Goal: Information Seeking & Learning: Learn about a topic

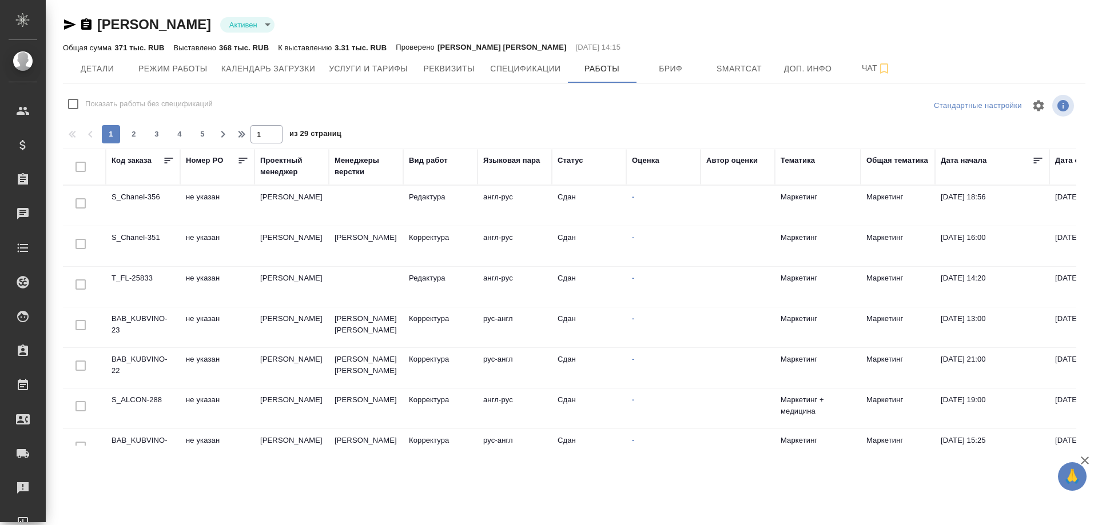
click at [639, 162] on div "Оценка" at bounding box center [645, 160] width 27 height 11
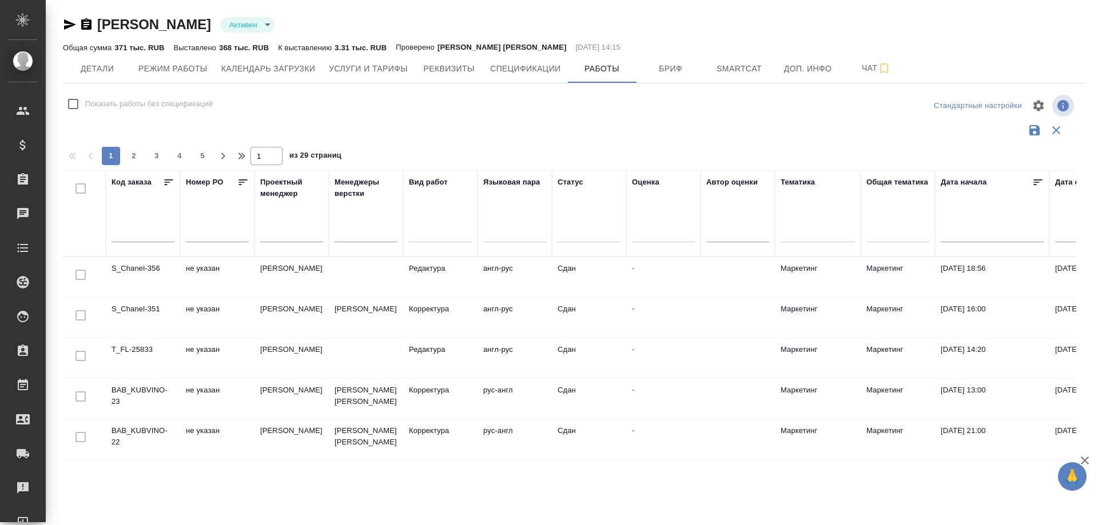
drag, startPoint x: 644, startPoint y: 185, endPoint x: 645, endPoint y: 212, distance: 27.5
click at [644, 185] on div "Оценка" at bounding box center [645, 182] width 27 height 11
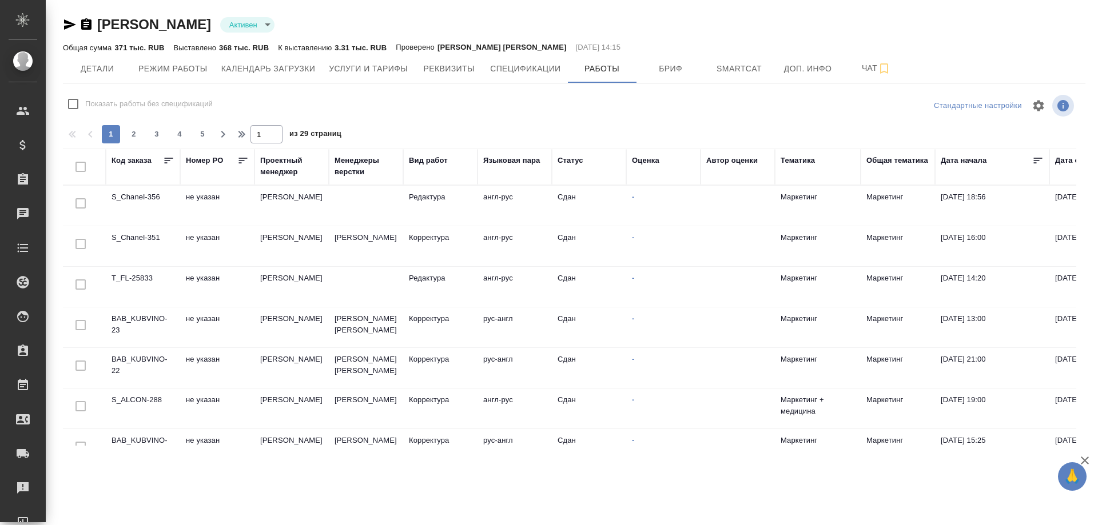
click at [645, 153] on th "Оценка" at bounding box center [663, 167] width 74 height 37
click at [644, 173] on div "Оценка" at bounding box center [663, 167] width 63 height 24
click at [650, 186] on td "-" at bounding box center [663, 206] width 74 height 40
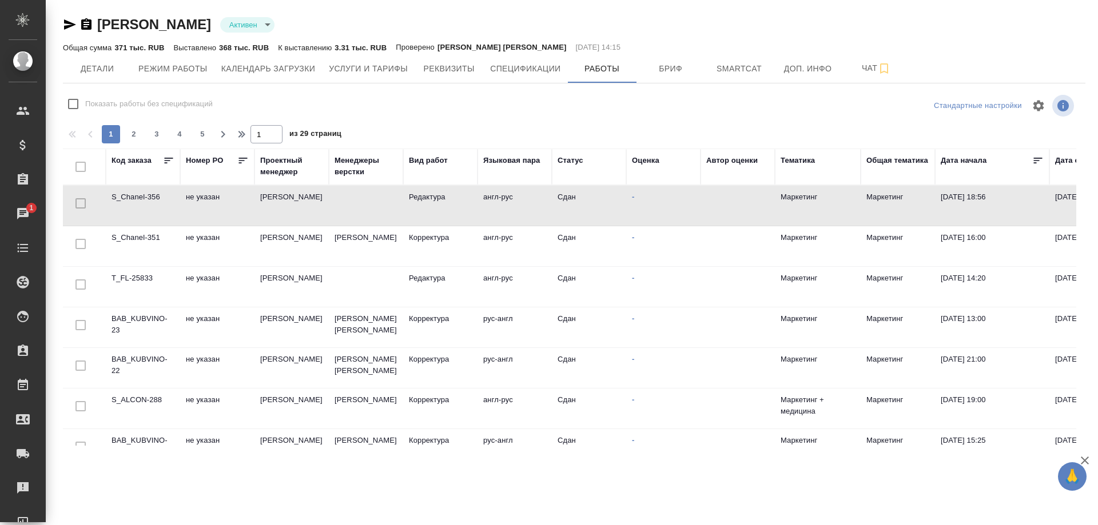
click at [644, 177] on div "Оценка" at bounding box center [663, 167] width 63 height 24
click at [638, 161] on div "Оценка" at bounding box center [645, 160] width 27 height 11
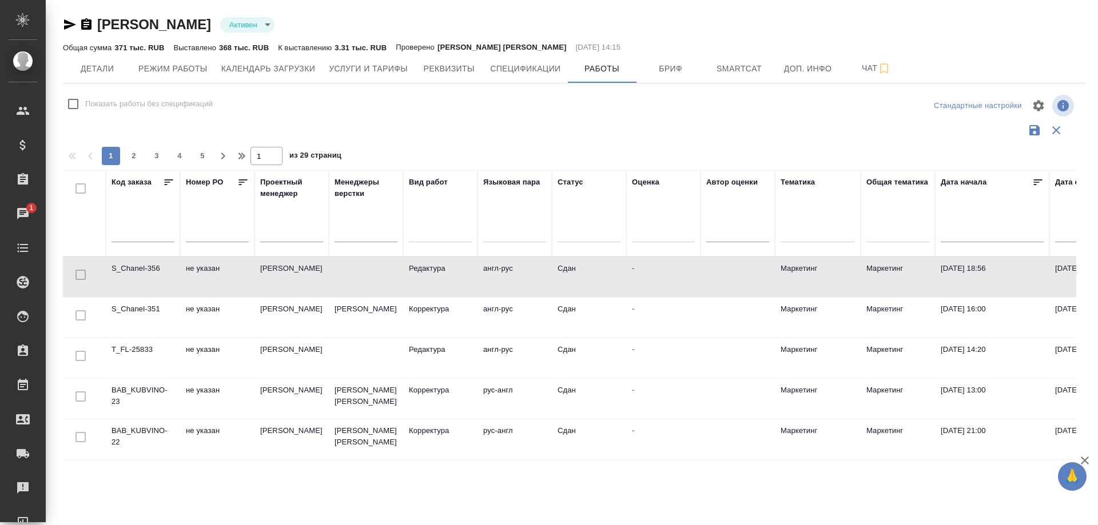
click at [651, 230] on div at bounding box center [663, 231] width 63 height 17
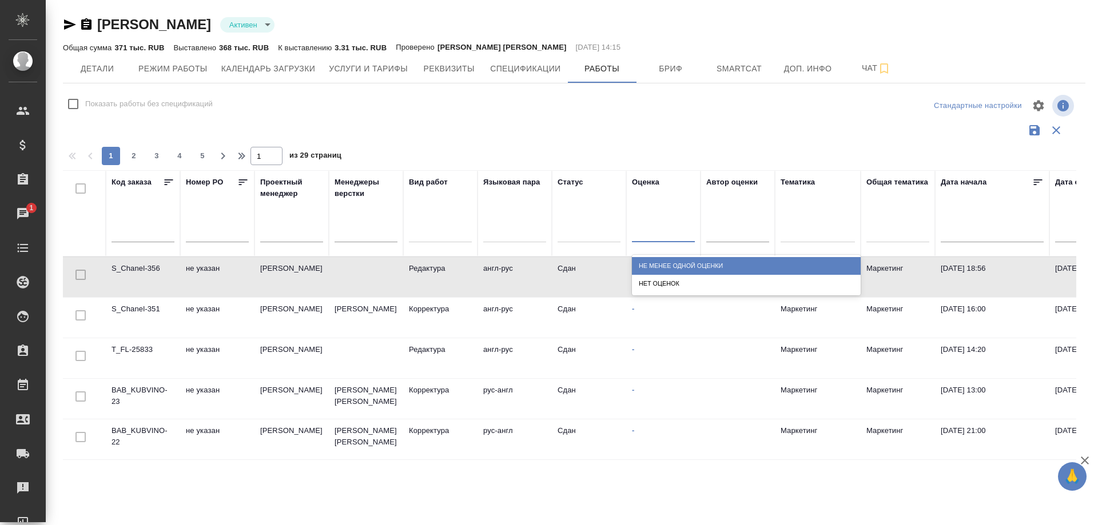
click at [654, 263] on div "Не менее одной оценки" at bounding box center [746, 266] width 229 height 18
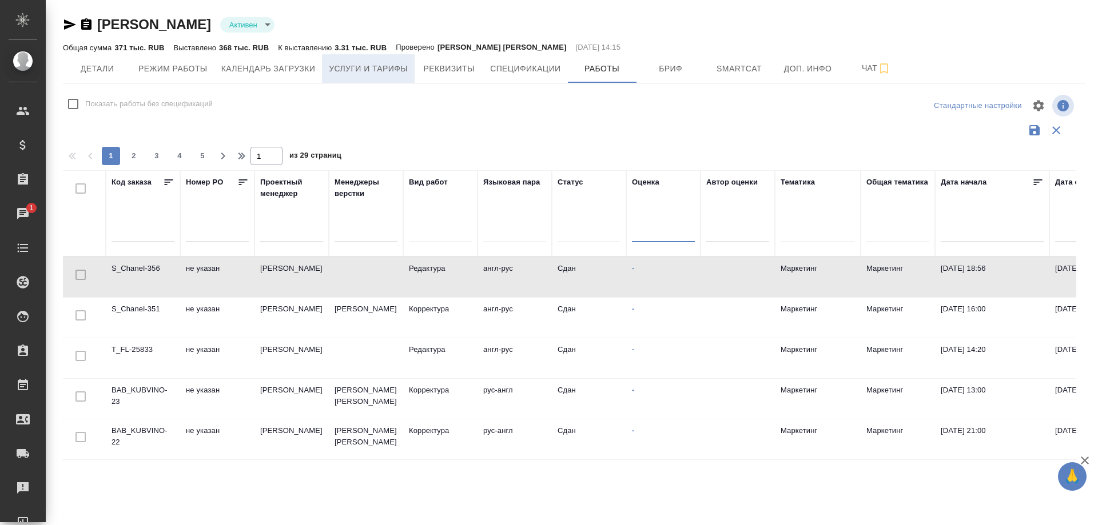
click at [345, 70] on span "Услуги и тарифы" at bounding box center [368, 69] width 79 height 14
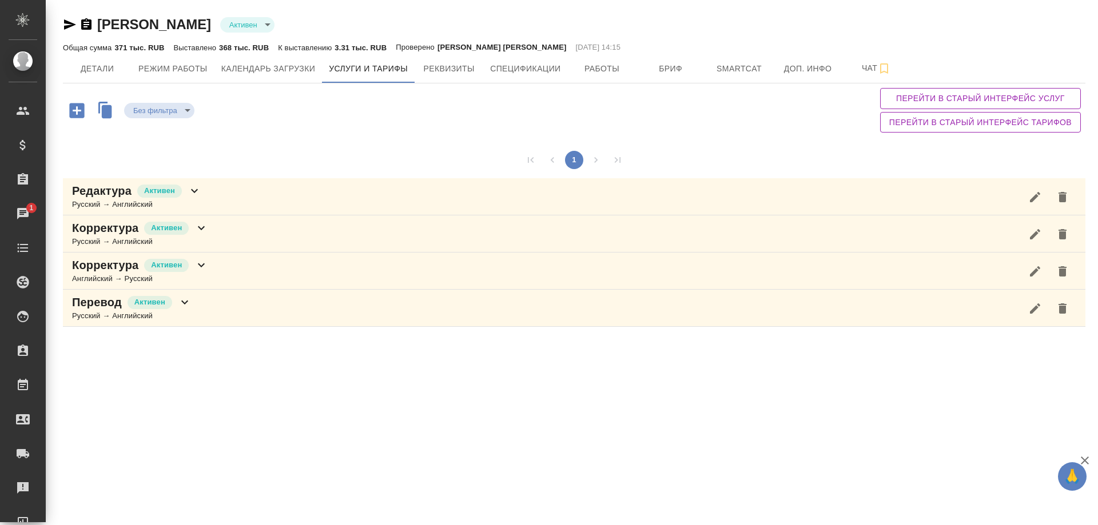
click at [60, 23] on div "Хамзина Нурия Шавкатовна Активен active Общая сумма 371 тыс. RUB Выставлено 368…" at bounding box center [574, 169] width 1035 height 338
click at [108, 234] on p "Корректура" at bounding box center [105, 228] width 66 height 16
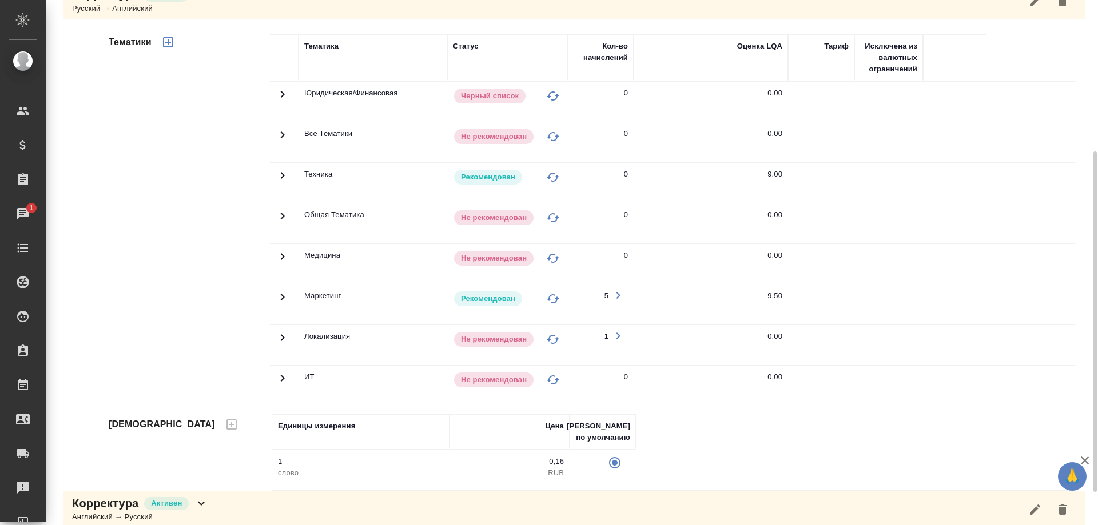
scroll to position [284, 0]
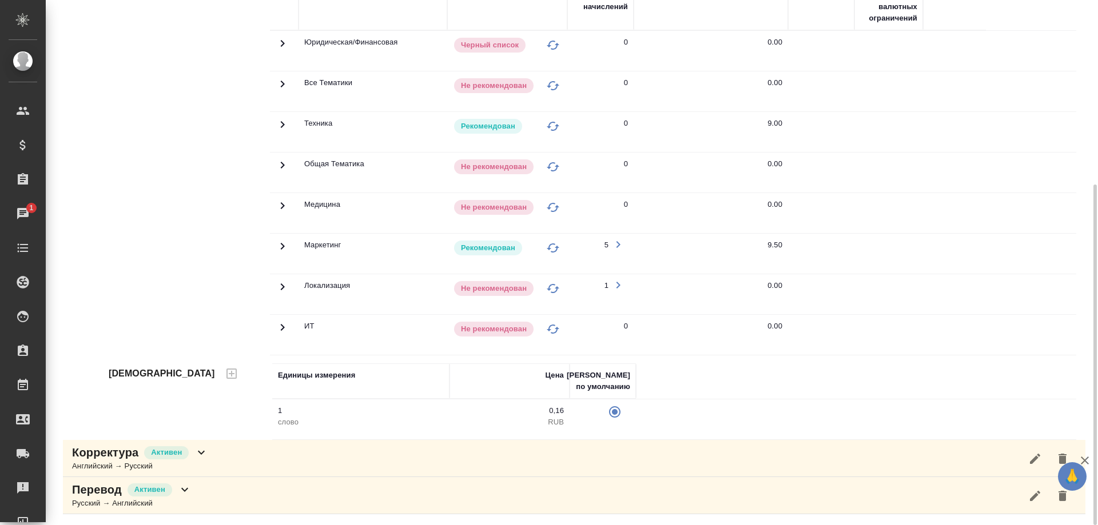
click at [121, 457] on p "Корректура" at bounding box center [105, 453] width 66 height 16
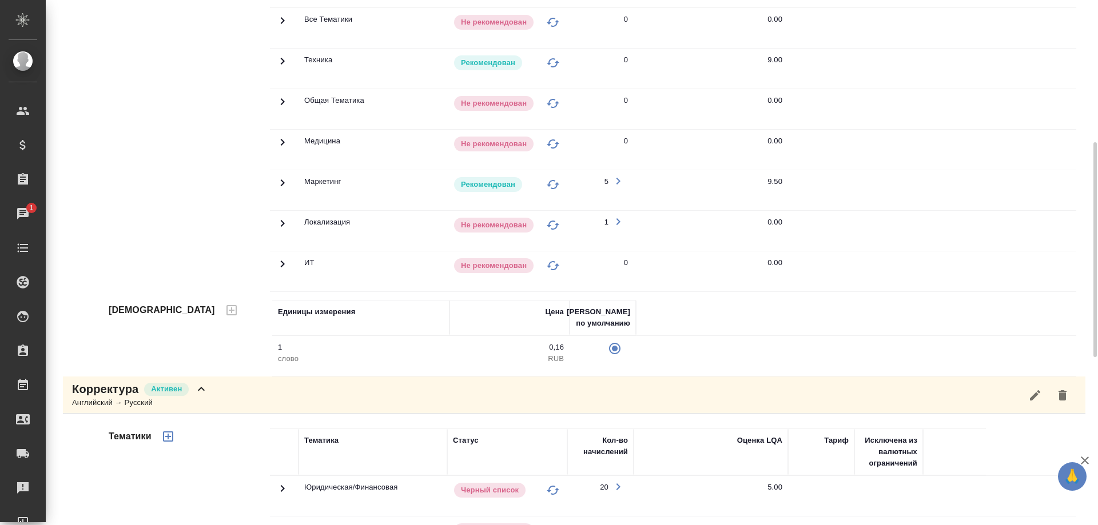
scroll to position [0, 0]
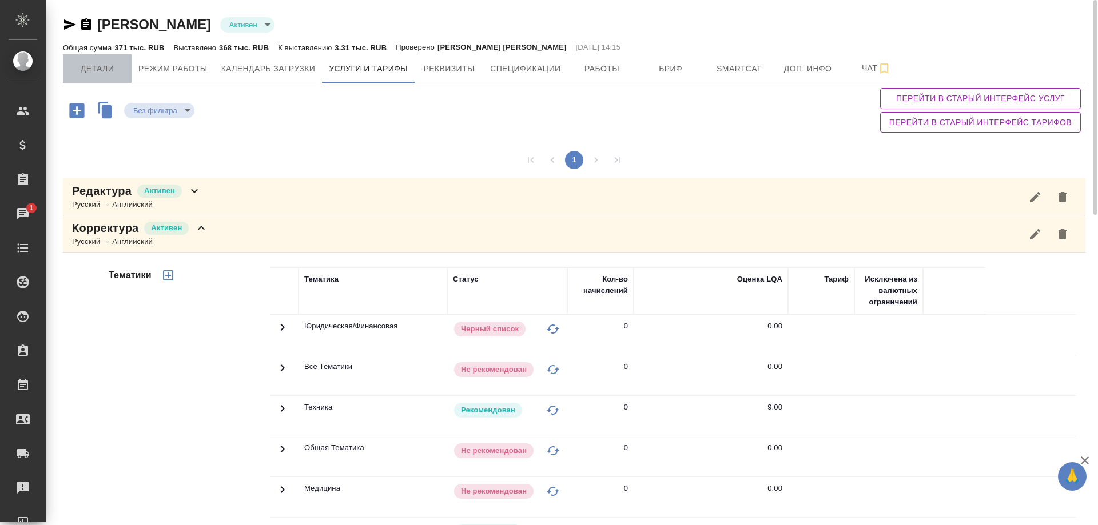
click at [89, 64] on span "Детали" at bounding box center [97, 69] width 55 height 14
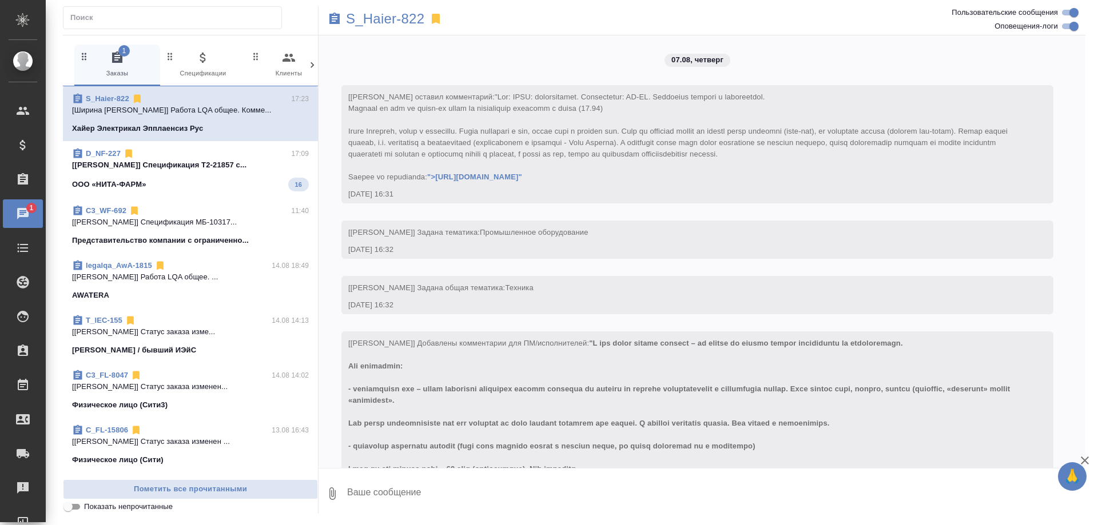
scroll to position [21304, 0]
